Goal: Task Accomplishment & Management: Complete application form

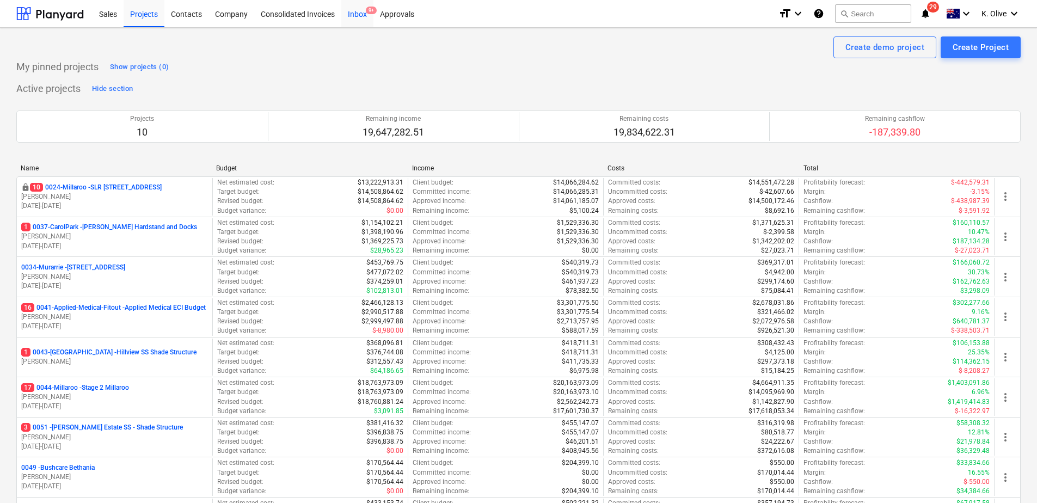
click at [363, 15] on div "Inbox 9+" at bounding box center [357, 13] width 32 height 28
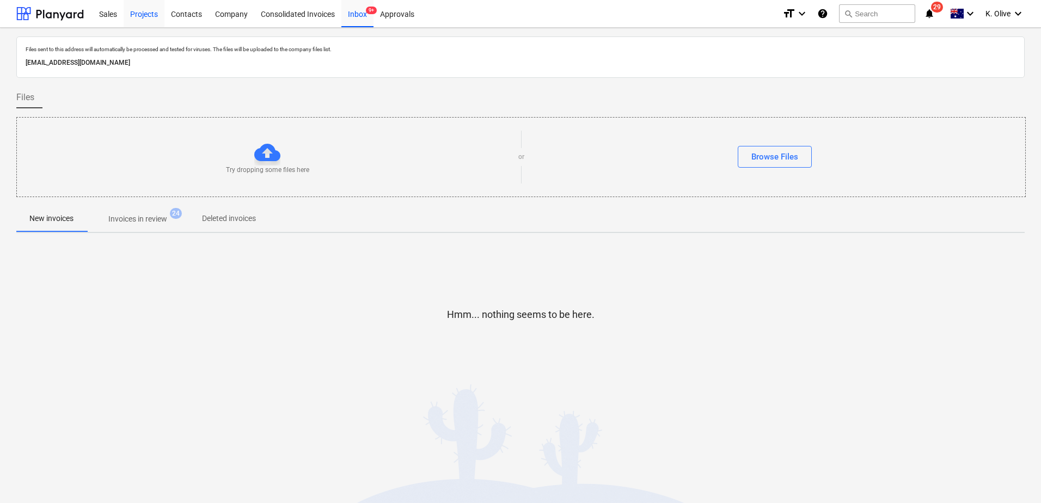
click at [140, 11] on div "Projects" at bounding box center [144, 13] width 41 height 28
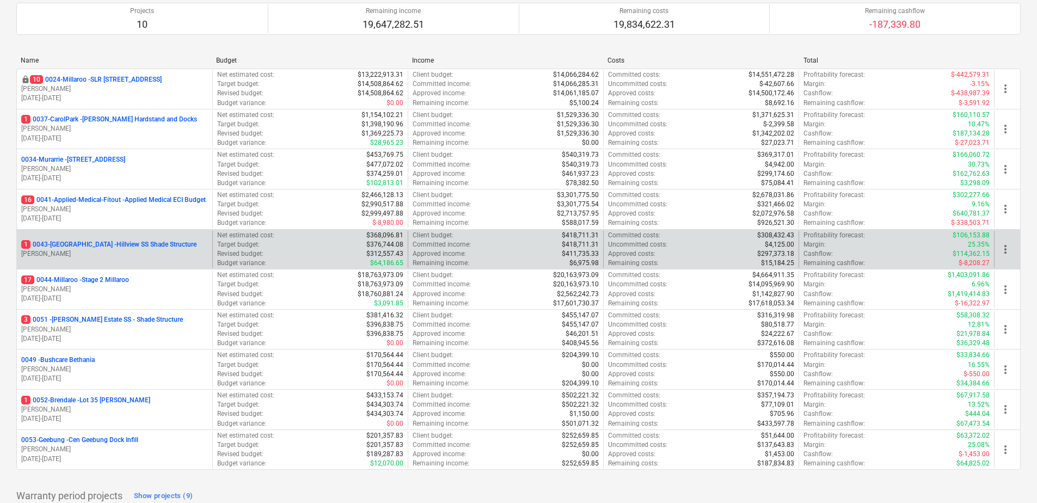
scroll to position [107, 0]
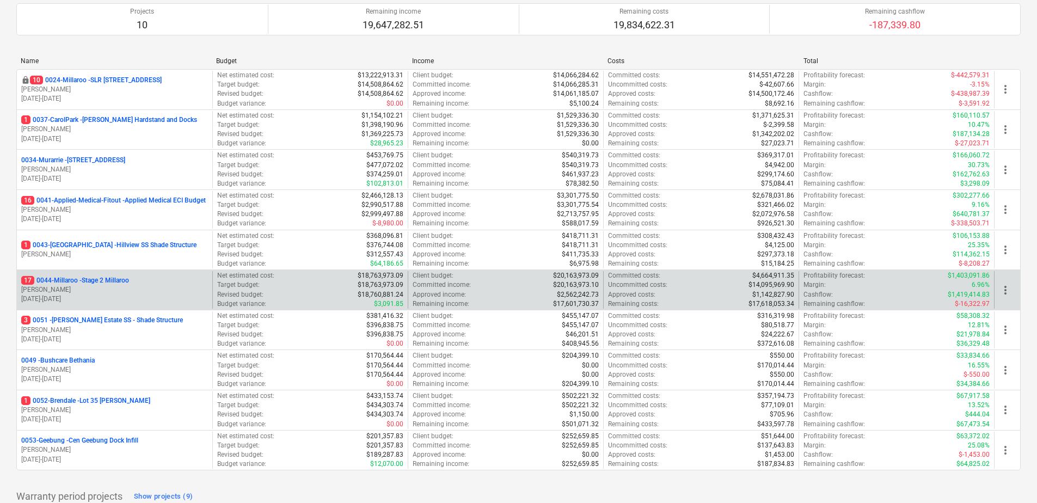
click at [98, 278] on p "17 0044-Millaroo - Stage 2 Millaroo" at bounding box center [75, 280] width 108 height 9
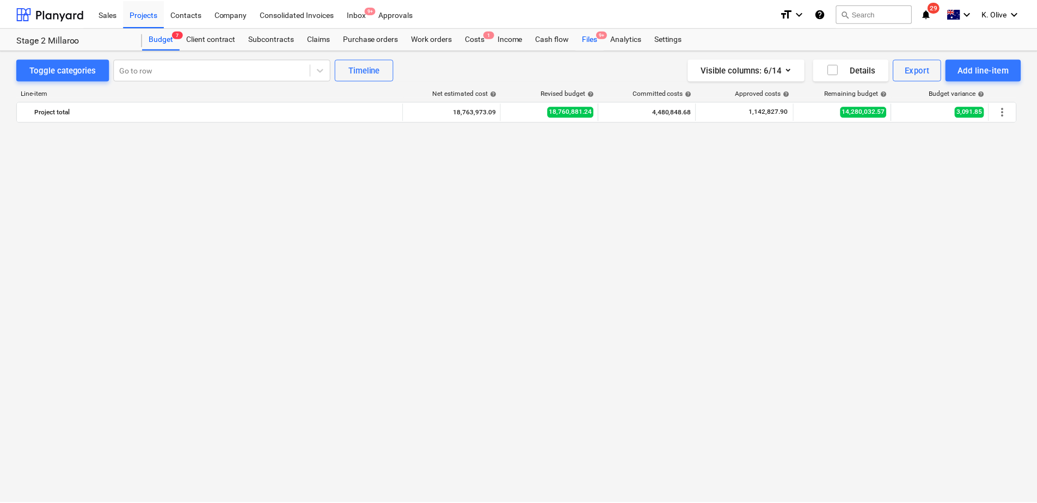
scroll to position [2830, 0]
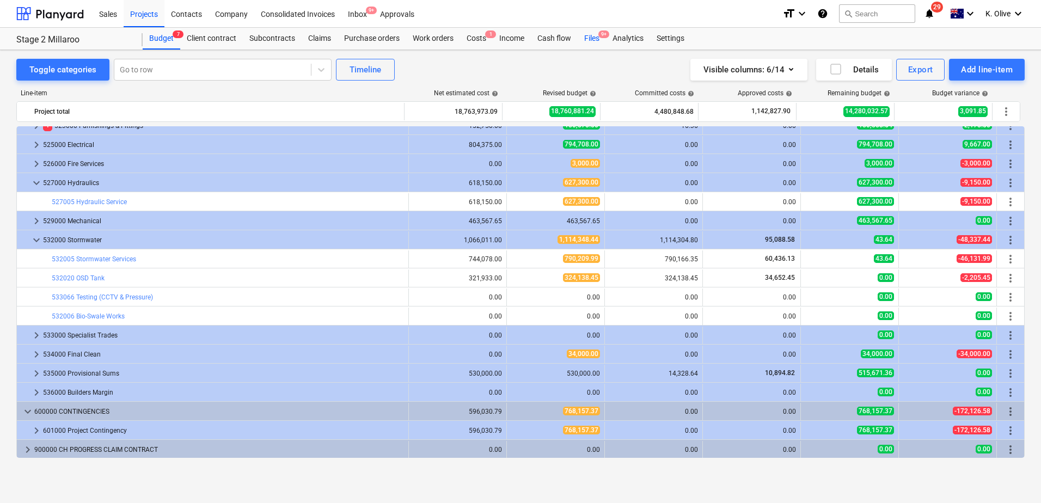
click at [594, 40] on div "Files 9+" at bounding box center [592, 39] width 28 height 22
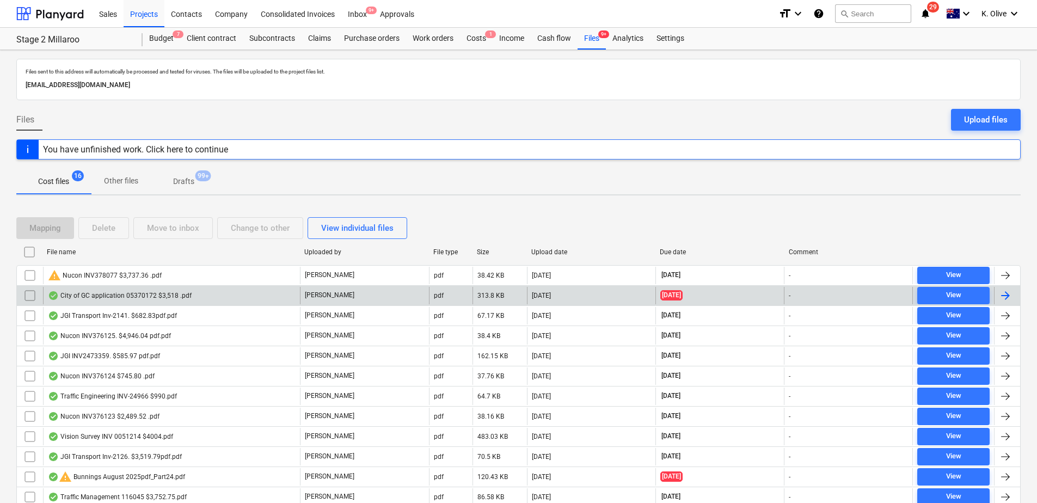
click at [138, 297] on div "City of GC application 05370172 $3,518 .pdf" at bounding box center [120, 295] width 144 height 9
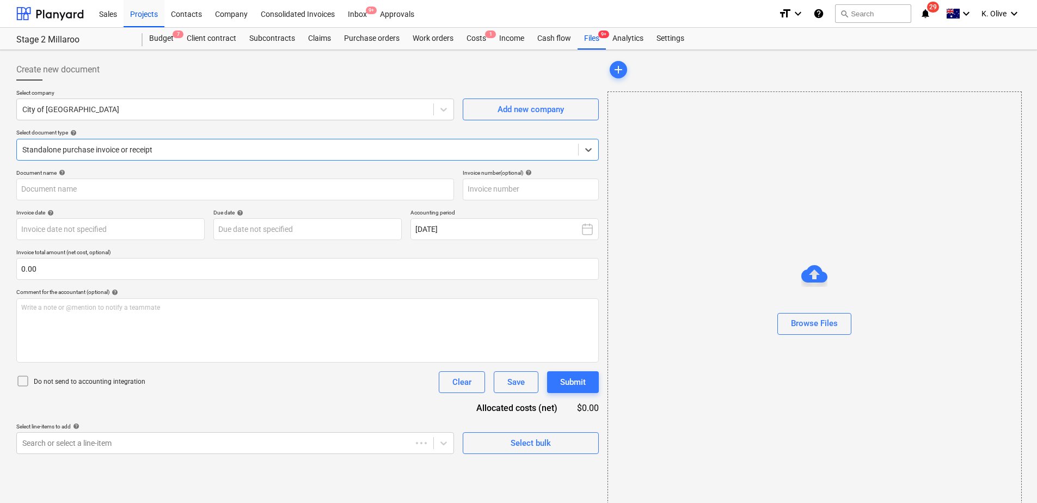
type input "558256475"
type input "[DATE]"
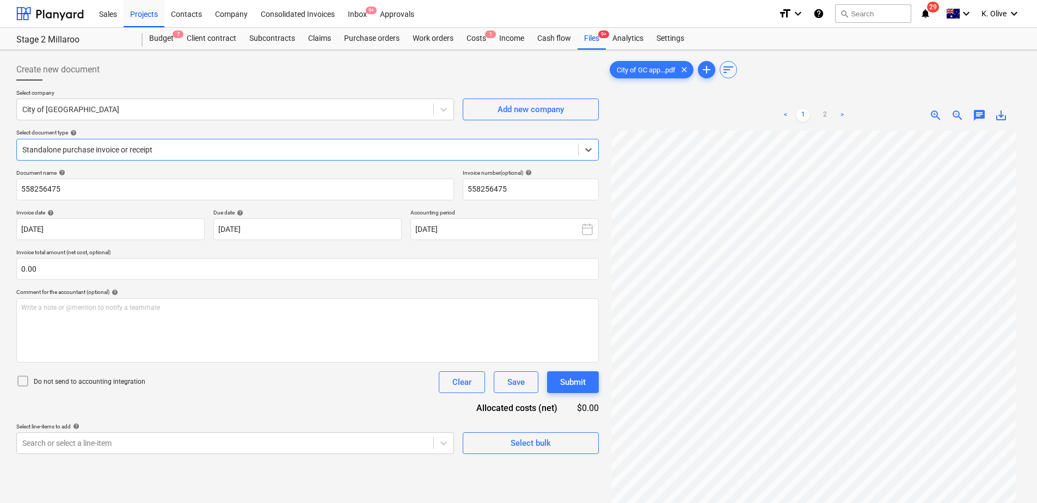
click at [506, 153] on div at bounding box center [297, 149] width 550 height 11
type input "city"
click at [588, 153] on icon at bounding box center [588, 149] width 11 height 11
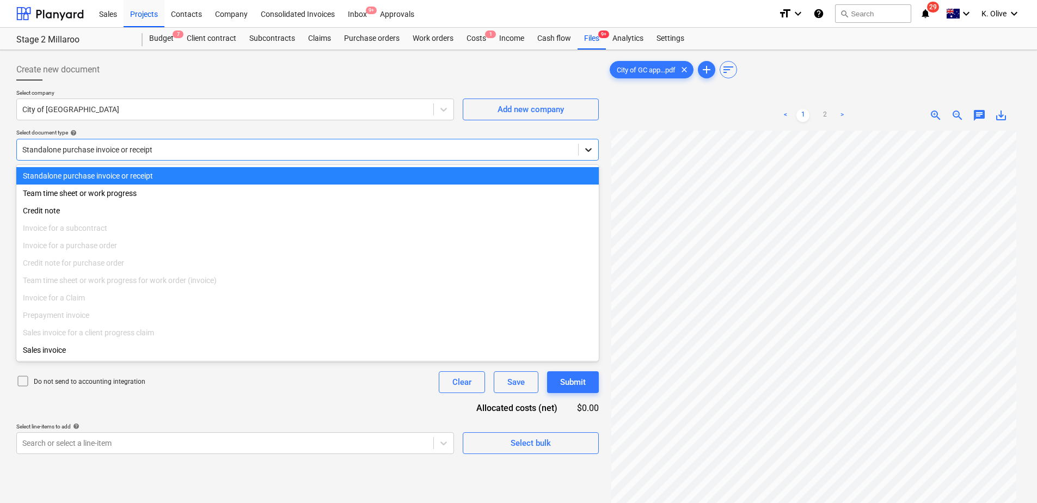
click at [591, 153] on icon at bounding box center [588, 149] width 11 height 11
click at [217, 183] on div "Standalone purchase invoice or receipt" at bounding box center [307, 175] width 582 height 17
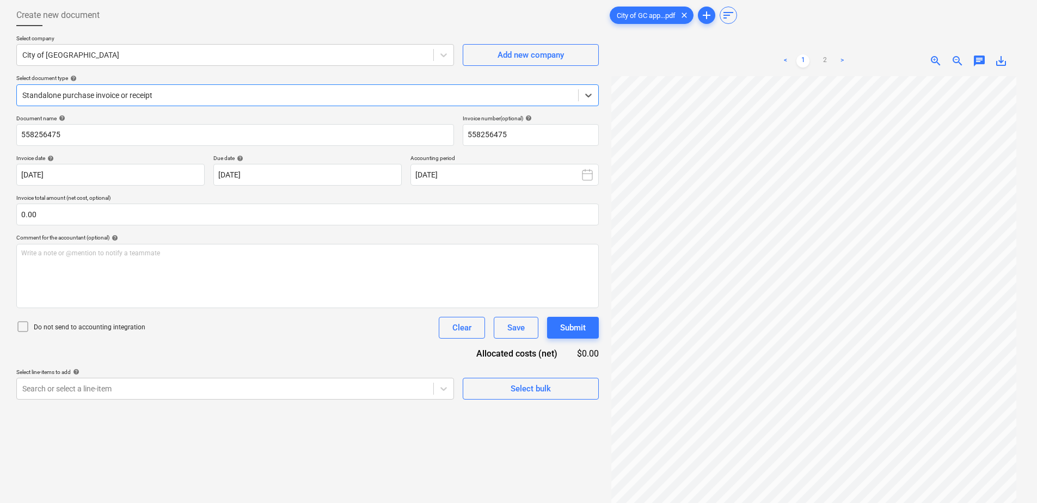
scroll to position [109, 0]
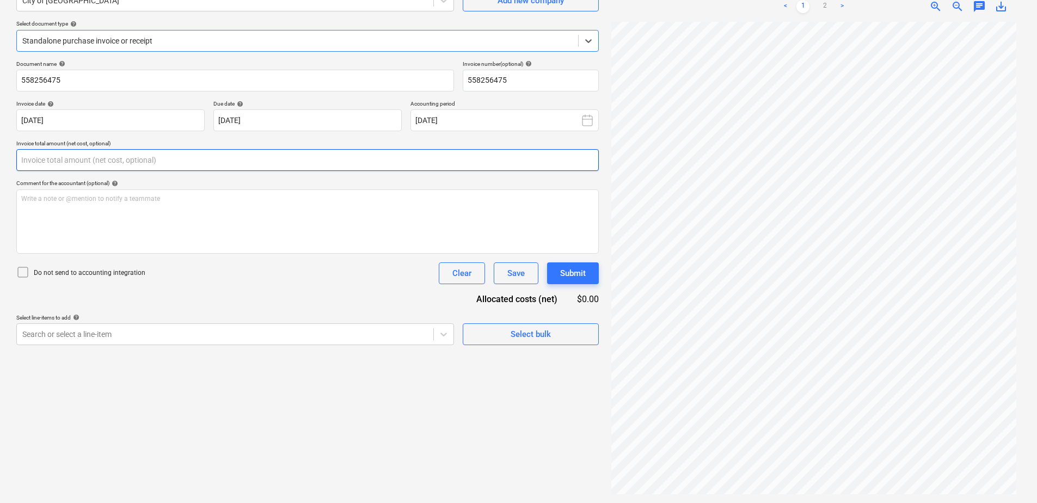
click at [134, 157] on input "text" at bounding box center [307, 160] width 582 height 22
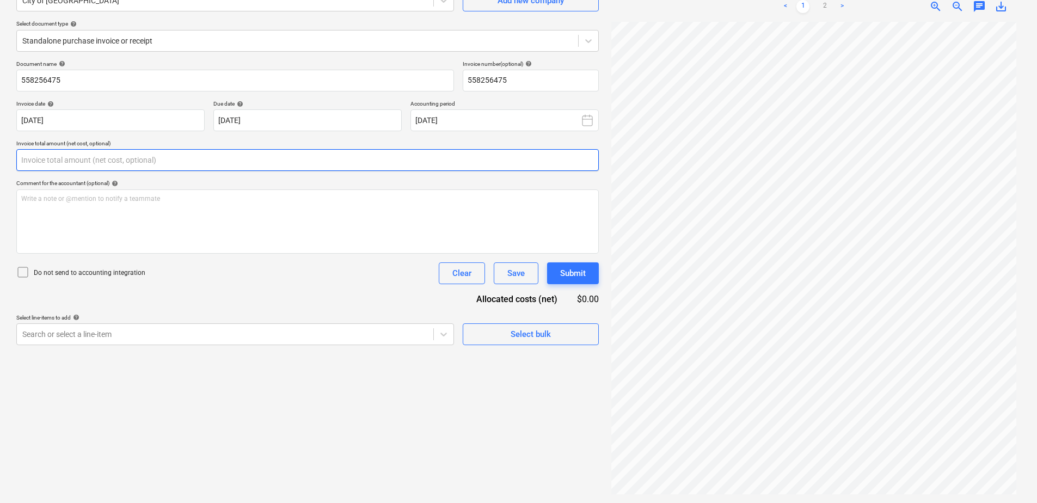
click at [134, 157] on input "text" at bounding box center [307, 160] width 582 height 22
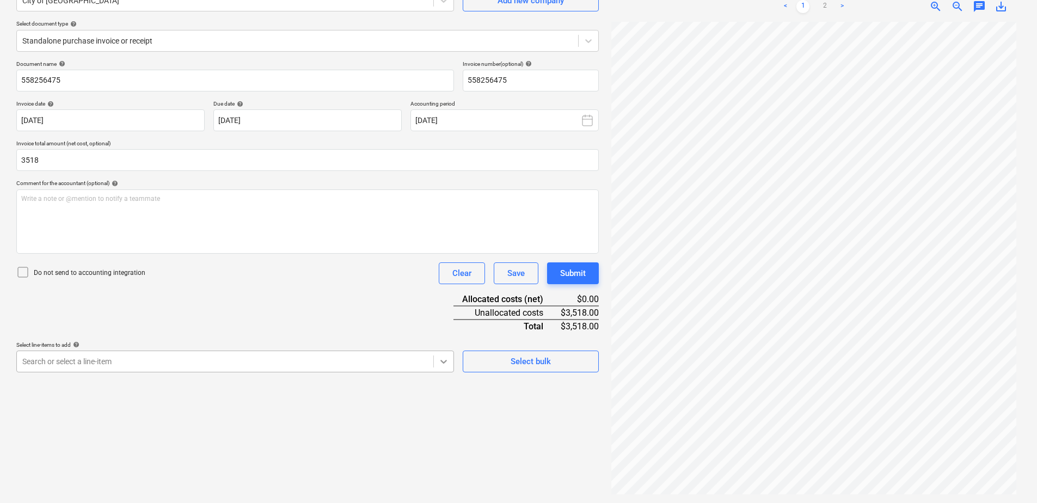
type input "3,518.00"
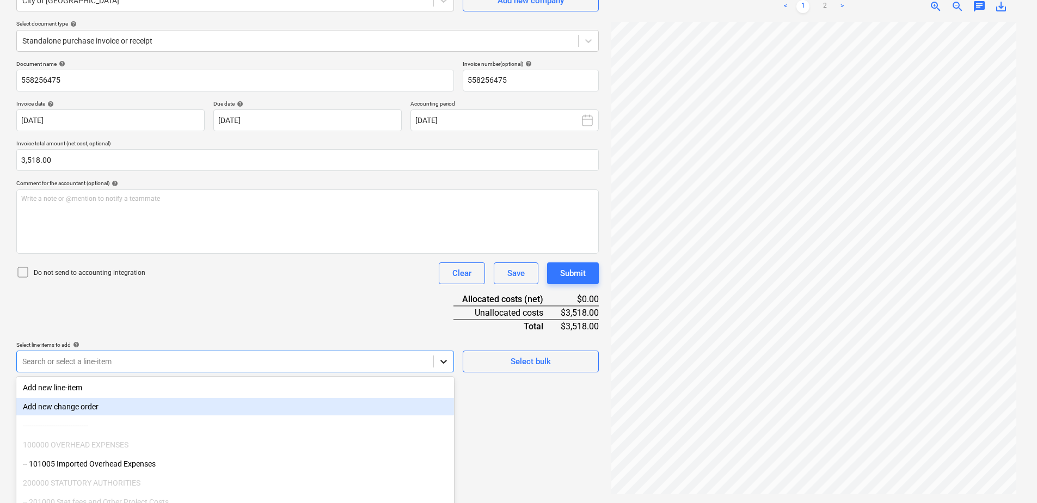
click at [441, 364] on body "Sales Projects Contacts Company Consolidated Invoices Inbox 9+ Approvals format…" at bounding box center [518, 142] width 1037 height 503
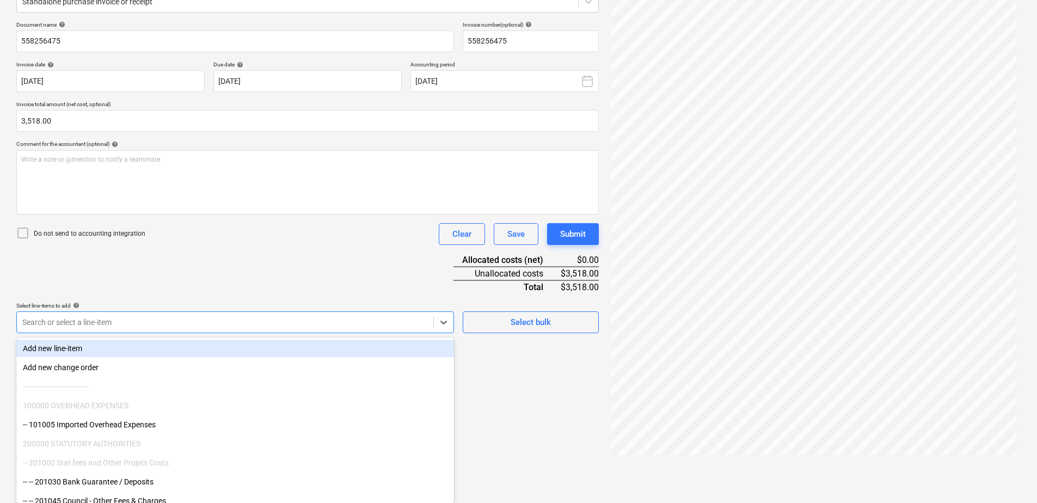
drag, startPoint x: 536, startPoint y: 324, endPoint x: 486, endPoint y: 302, distance: 55.0
click at [530, 324] on div "Document name help 558256475 Invoice number (optional) help 558256475 Invoice d…" at bounding box center [307, 177] width 582 height 312
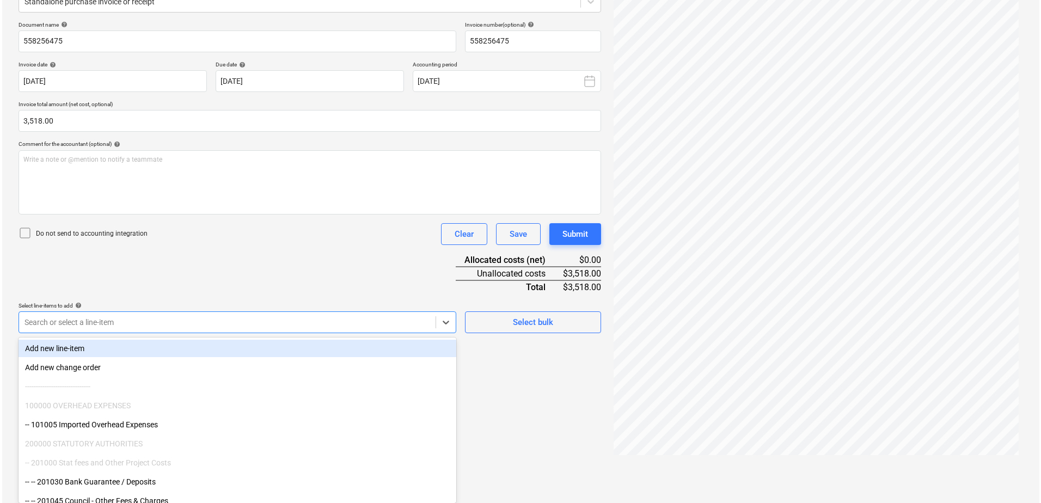
scroll to position [109, 0]
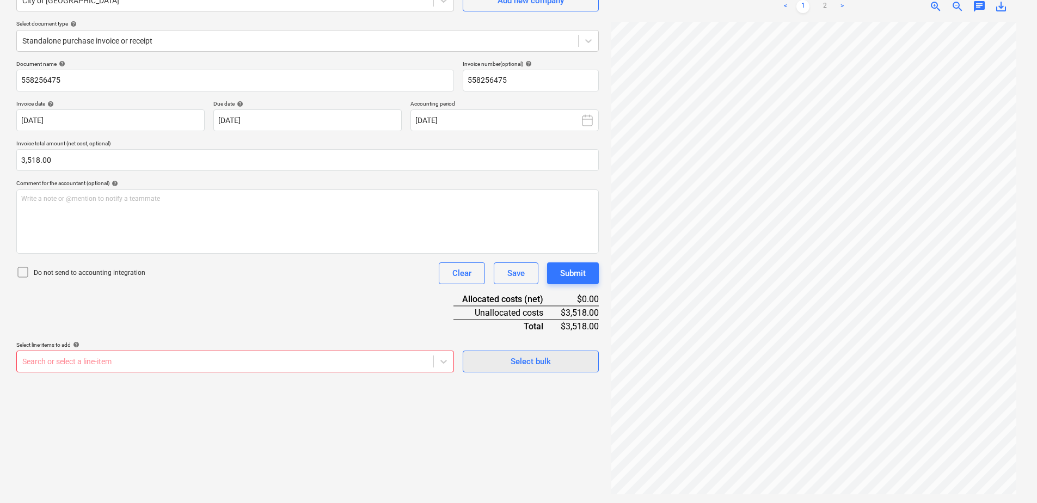
click at [525, 364] on div "Select bulk" at bounding box center [531, 361] width 40 height 14
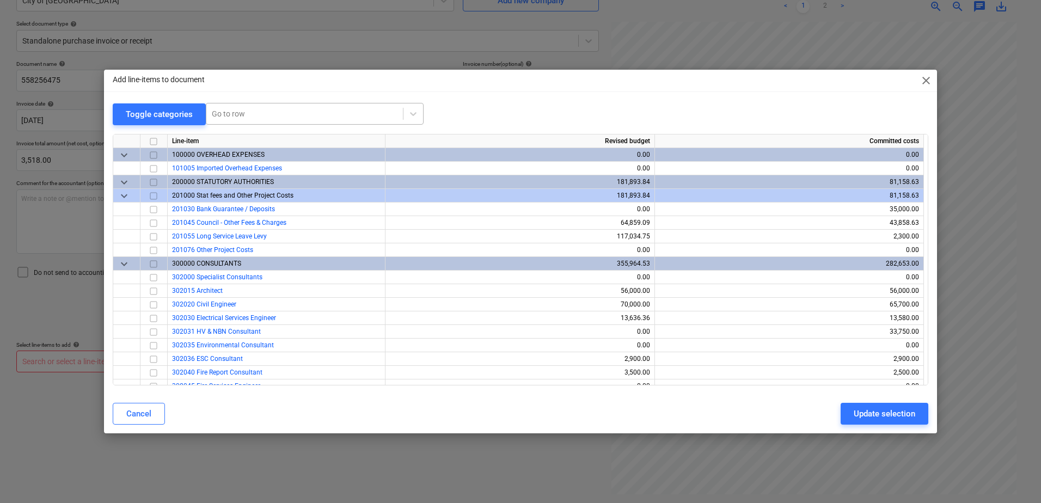
click at [249, 117] on div at bounding box center [305, 113] width 186 height 11
type input "fee"
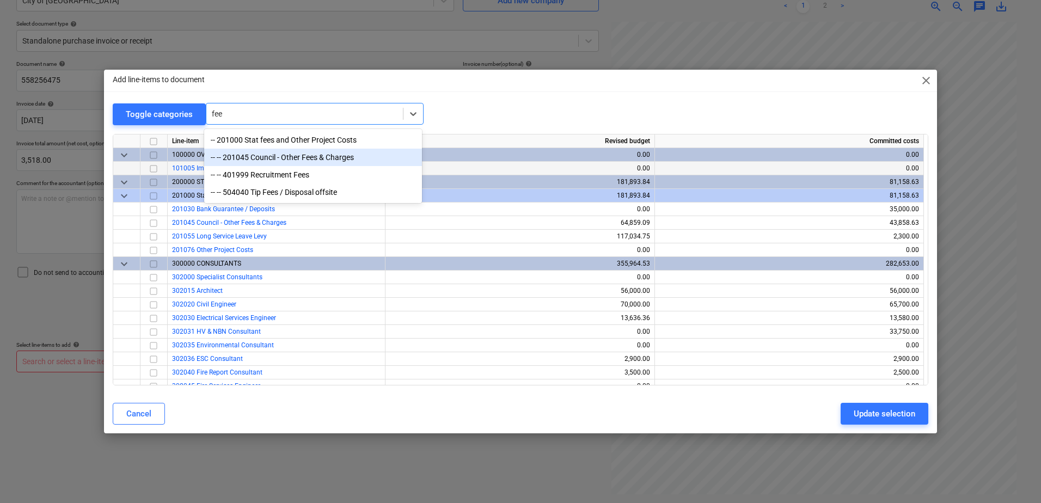
click at [285, 163] on div "-- -- 201045 Council - Other Fees & Charges" at bounding box center [313, 157] width 218 height 17
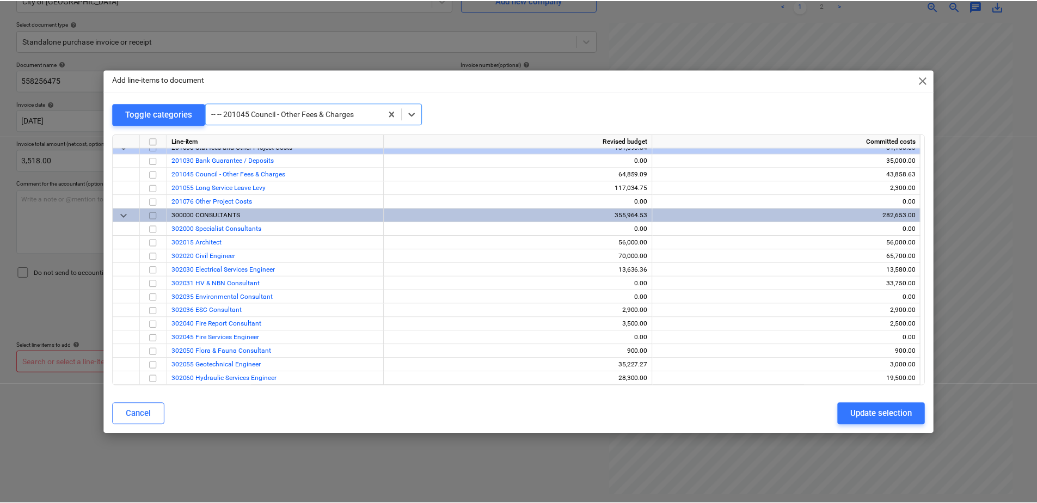
scroll to position [68, 0]
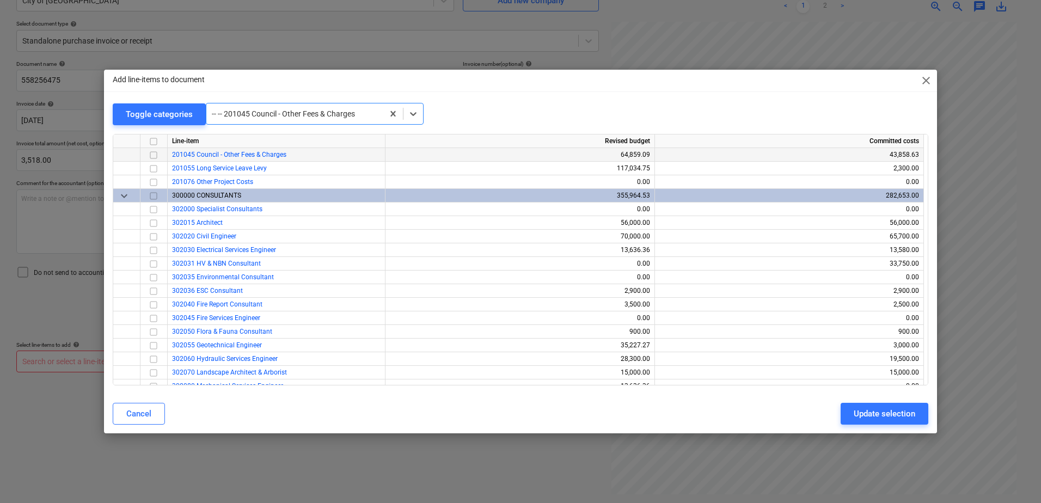
click at [155, 156] on input "checkbox" at bounding box center [153, 155] width 13 height 13
click at [900, 416] on div "Update selection" at bounding box center [884, 414] width 62 height 14
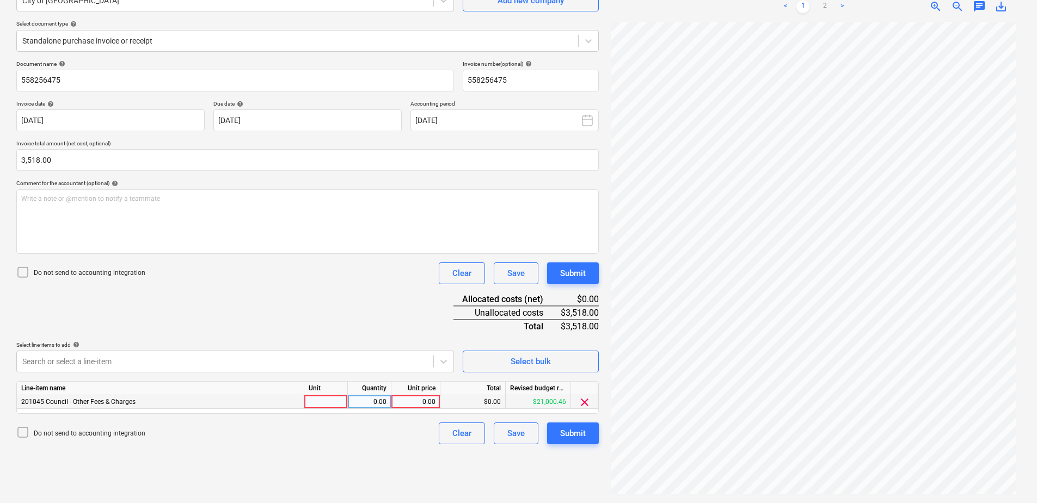
click at [327, 404] on div at bounding box center [326, 402] width 44 height 14
type input "Item"
type input "3518"
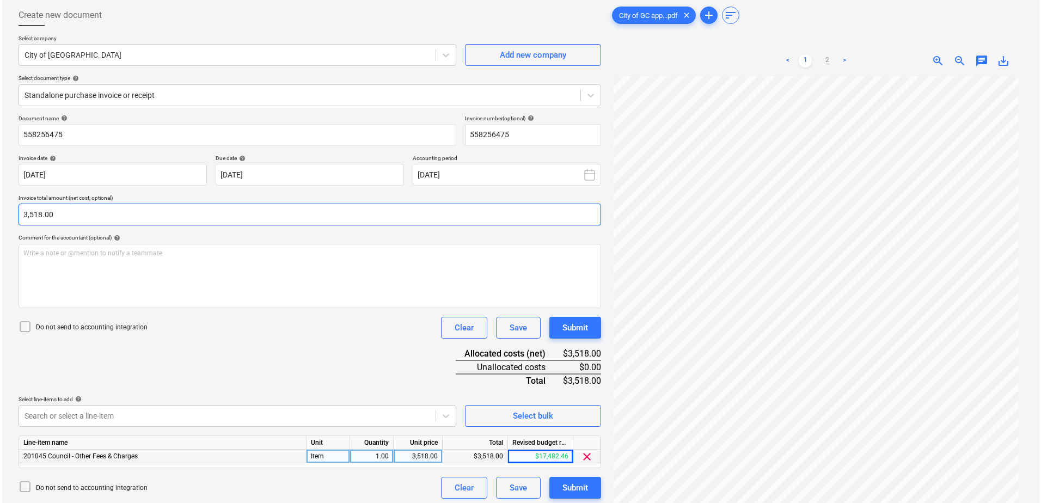
scroll to position [109, 0]
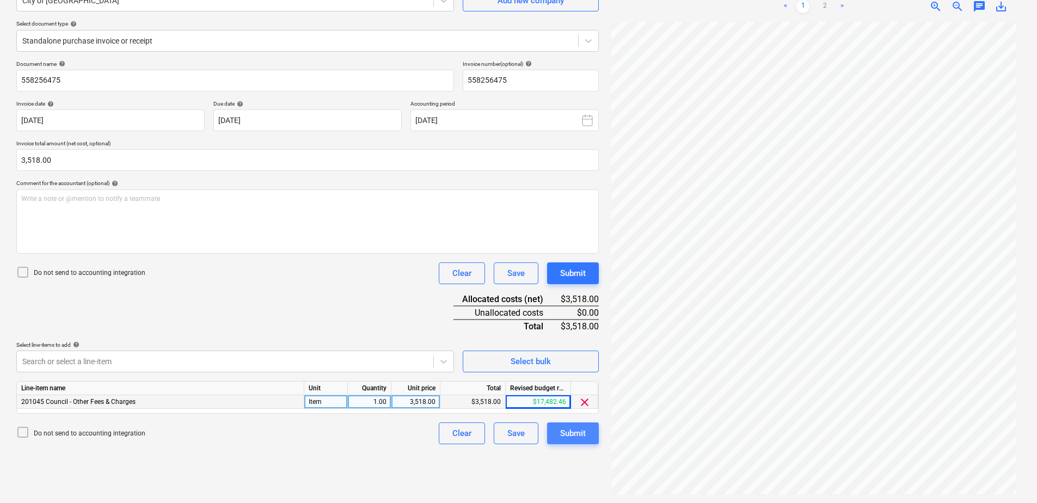
click at [579, 433] on div "Submit" at bounding box center [573, 433] width 26 height 14
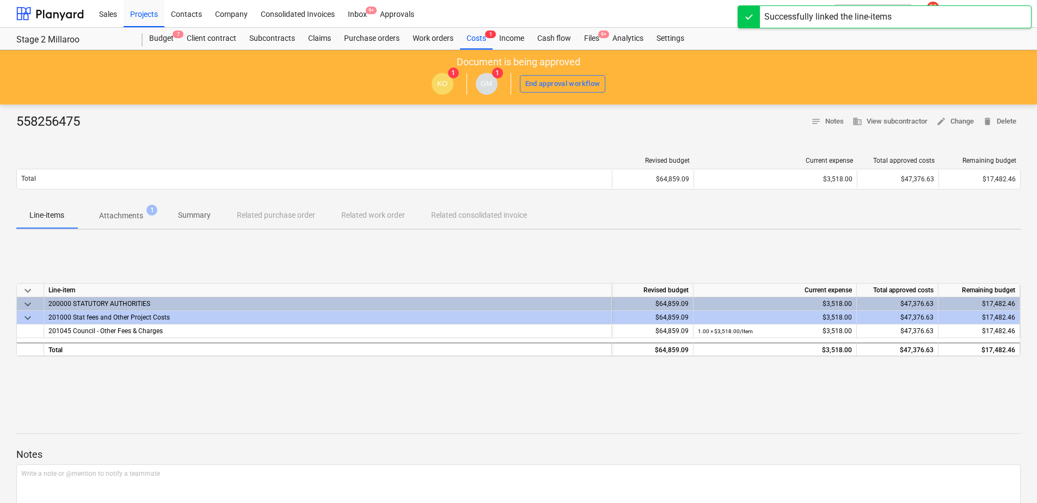
click at [136, 214] on p "Attachments" at bounding box center [121, 215] width 44 height 11
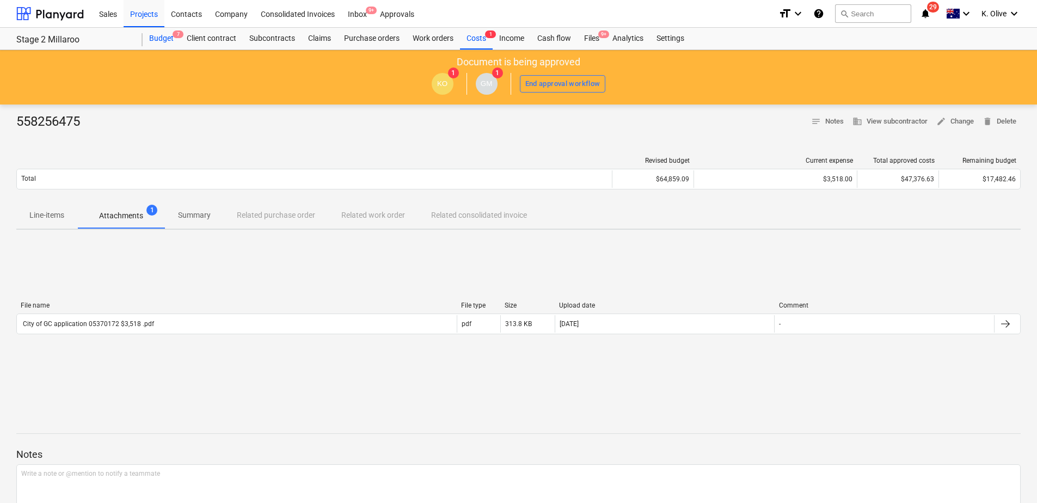
click at [153, 40] on div "Budget 7" at bounding box center [162, 39] width 38 height 22
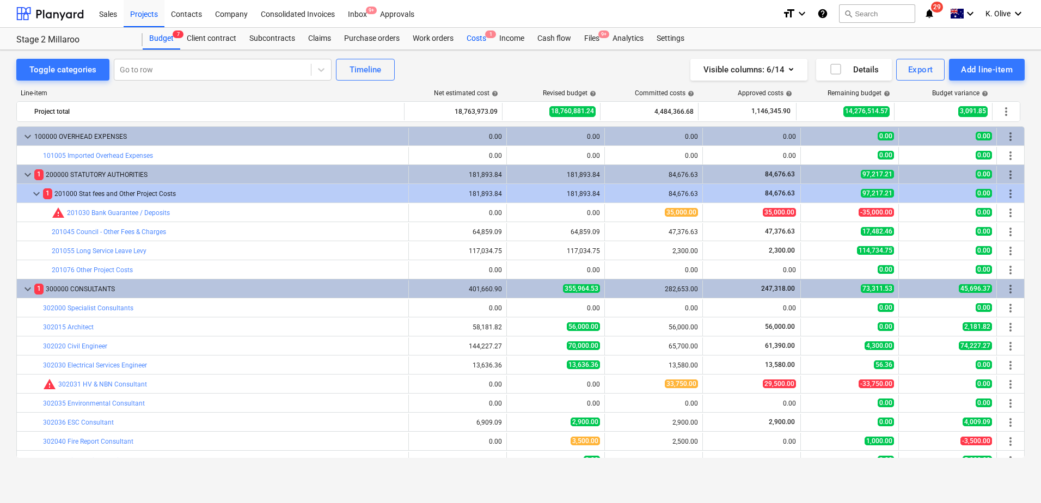
click at [481, 34] on div "Costs 1" at bounding box center [476, 39] width 33 height 22
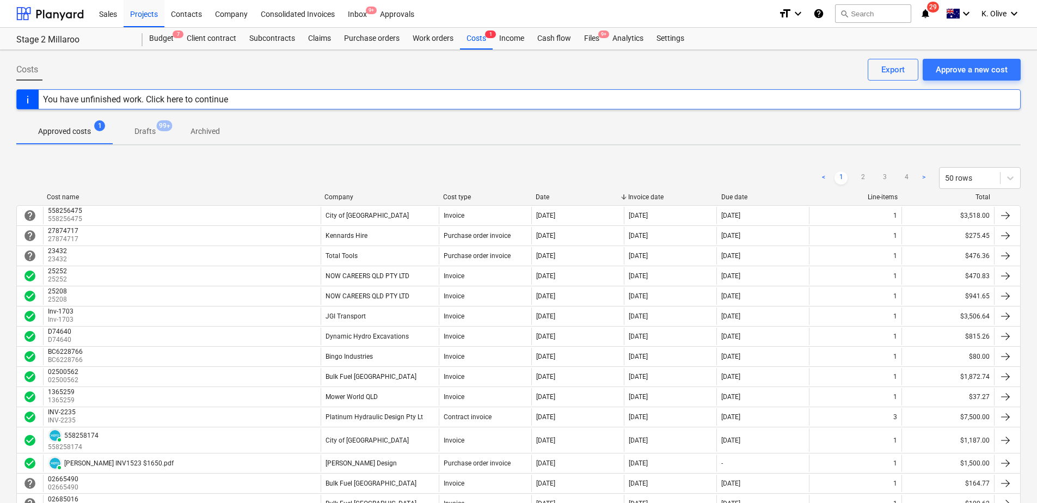
click at [433, 172] on div "< 1 2 3 4 > 50 rows" at bounding box center [518, 178] width 1004 height 22
click at [402, 12] on div "Approvals" at bounding box center [396, 13] width 47 height 28
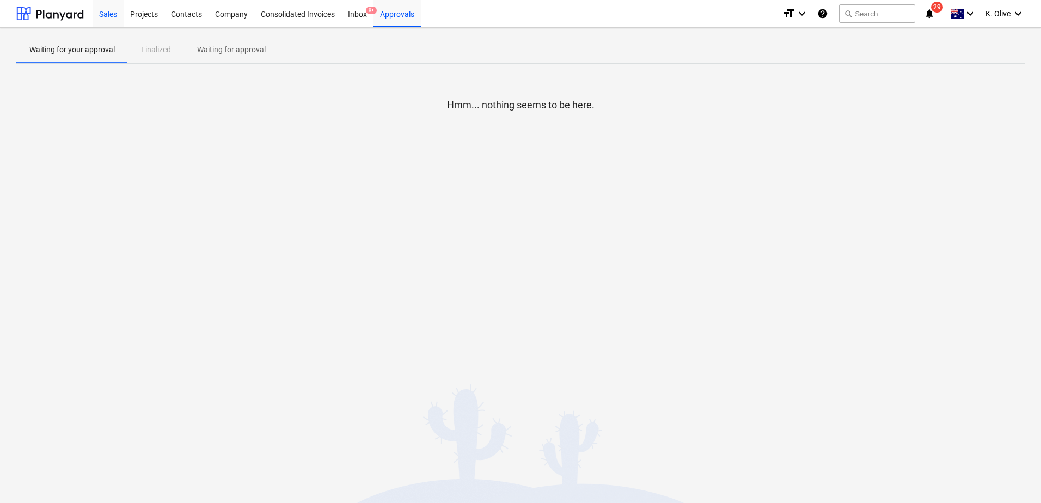
click at [108, 13] on div "Sales" at bounding box center [108, 13] width 31 height 28
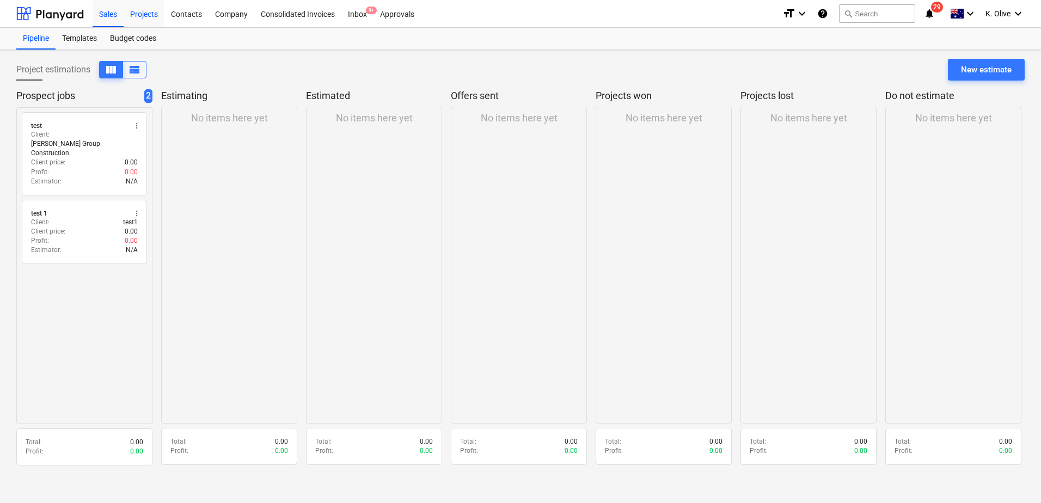
click at [144, 22] on div "Projects" at bounding box center [144, 13] width 41 height 28
